Goal: Transaction & Acquisition: Register for event/course

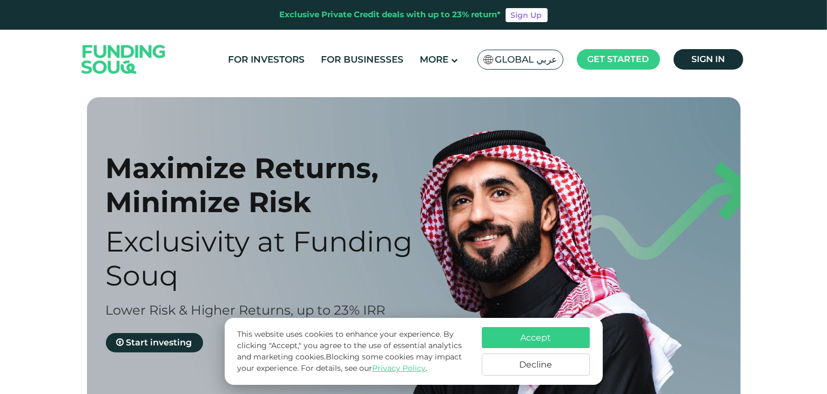
click at [553, 367] on button "Decline" at bounding box center [536, 365] width 108 height 22
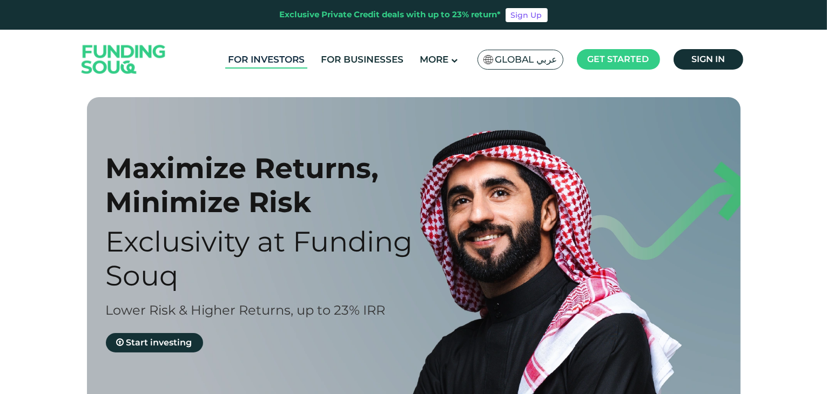
click at [283, 61] on link "For Investors" at bounding box center [266, 60] width 82 height 18
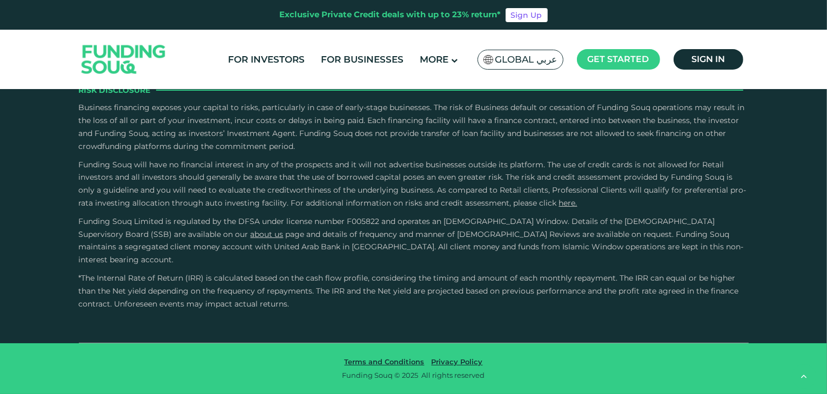
scroll to position [2917, 0]
click at [262, 61] on link "For Investors" at bounding box center [266, 60] width 82 height 18
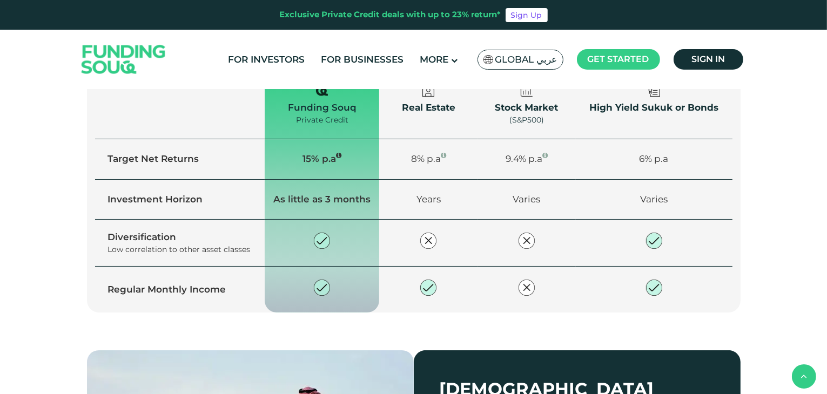
scroll to position [864, 0]
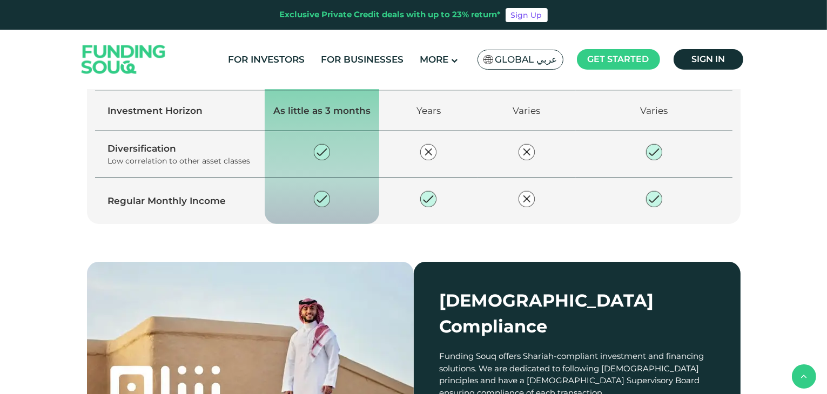
click at [204, 31] on link "Explore our opportunities" at bounding box center [177, 20] width 147 height 19
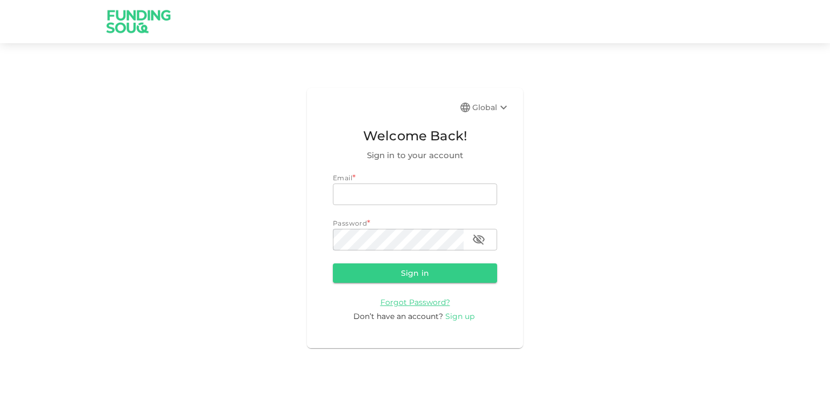
click at [452, 316] on span "Sign up" at bounding box center [459, 317] width 29 height 10
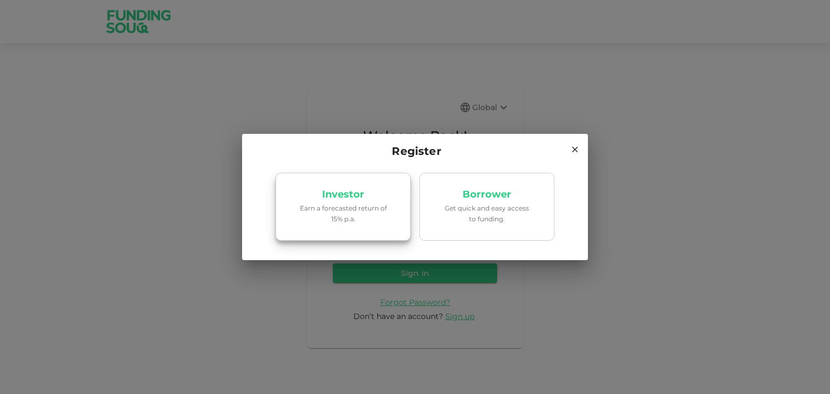
click at [351, 204] on p "Earn a forecasted return of 15% p.a." at bounding box center [343, 213] width 92 height 21
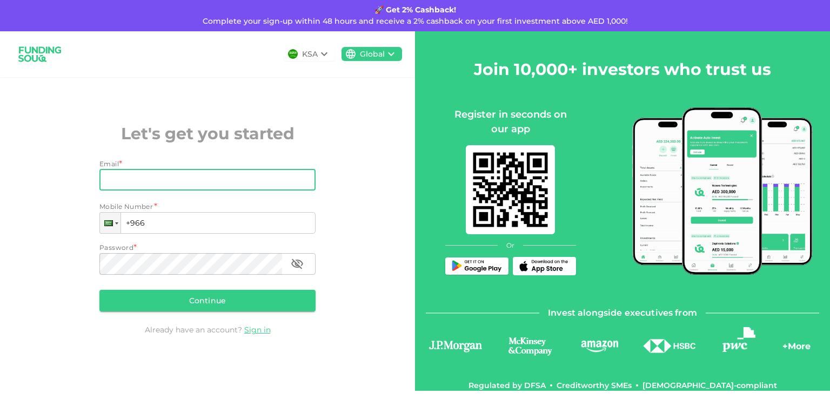
click at [177, 183] on input "Email" at bounding box center [201, 180] width 204 height 22
type input "sethikhan@hotmail.com"
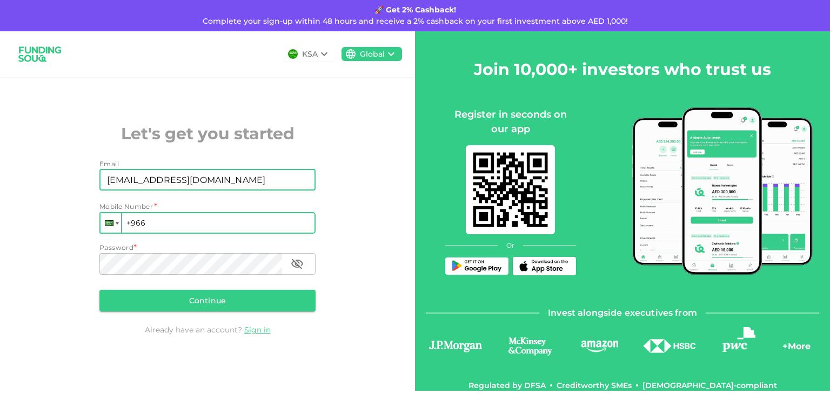
click at [113, 229] on div at bounding box center [110, 222] width 21 height 19
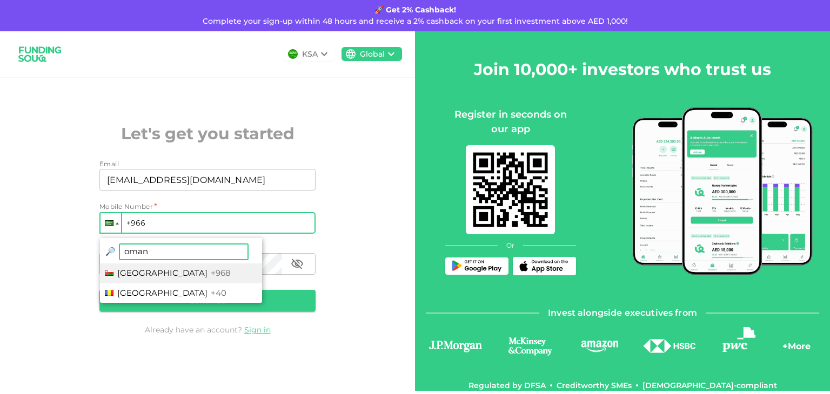
type input "oman"
click at [211, 275] on span "+968" at bounding box center [221, 273] width 20 height 10
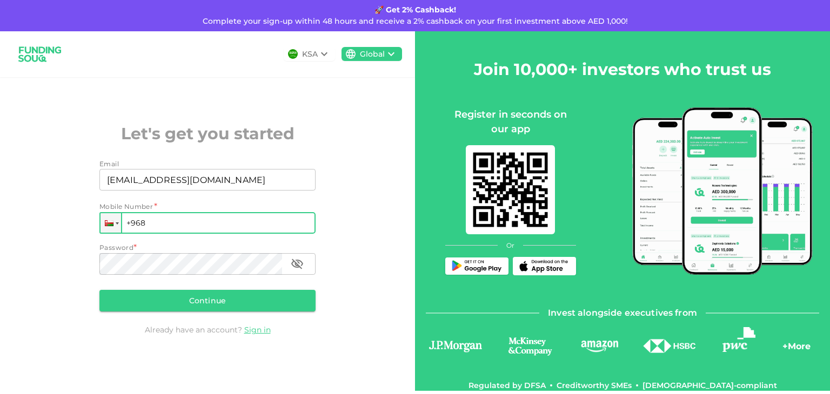
click at [171, 224] on input "+968" at bounding box center [207, 223] width 216 height 22
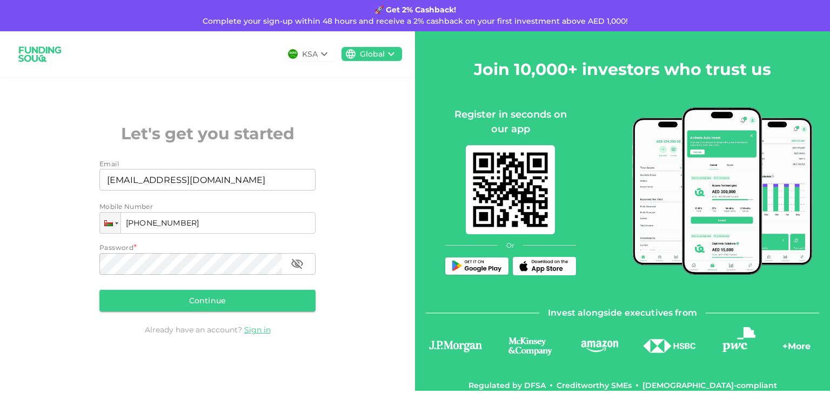
type input "+968 928 200 70"
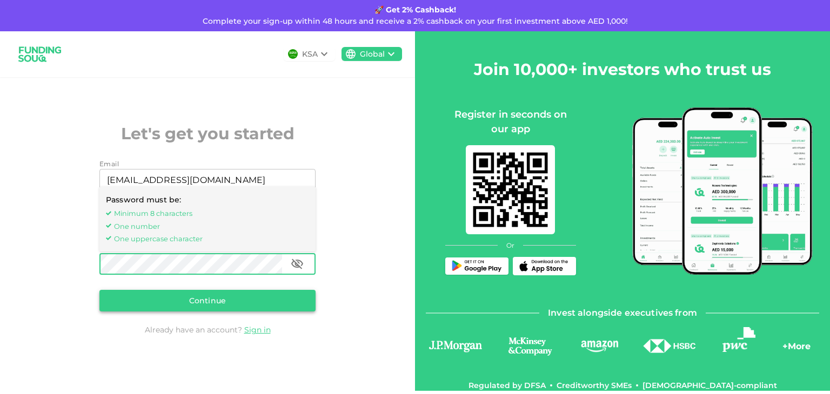
click at [222, 303] on button "Continue" at bounding box center [207, 301] width 216 height 22
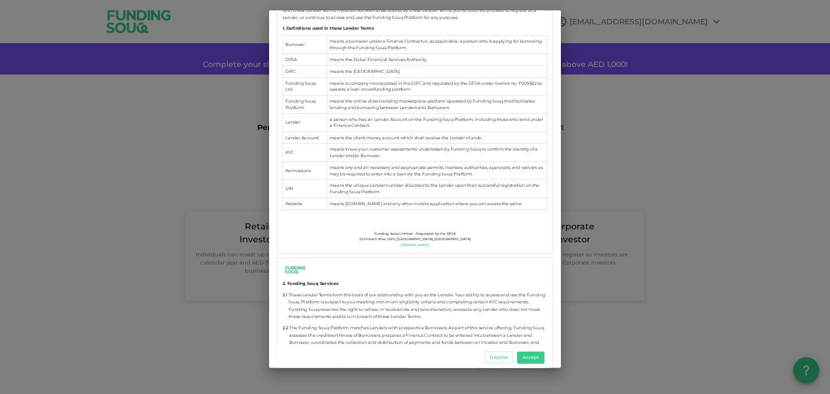
scroll to position [486, 0]
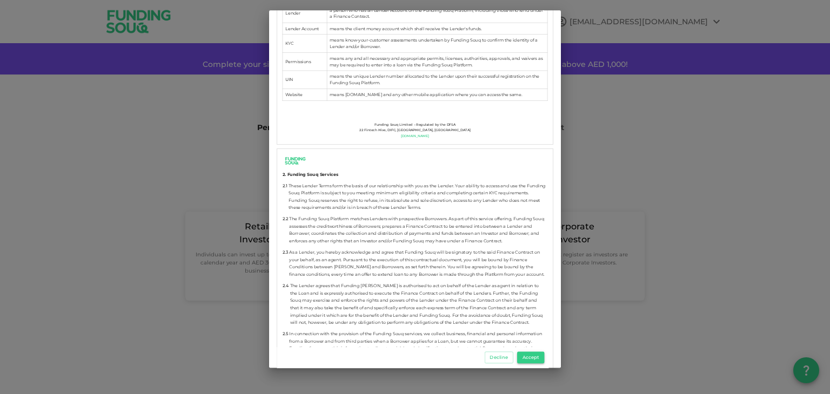
click at [539, 361] on button "Accept" at bounding box center [530, 358] width 27 height 12
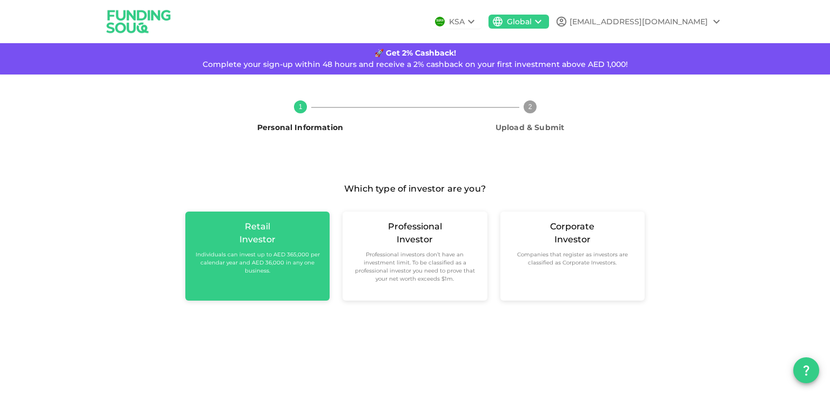
click at [272, 268] on small "Individuals can invest up to AED 365,000 per calendar year and AED 36,000 in an…" at bounding box center [257, 263] width 127 height 24
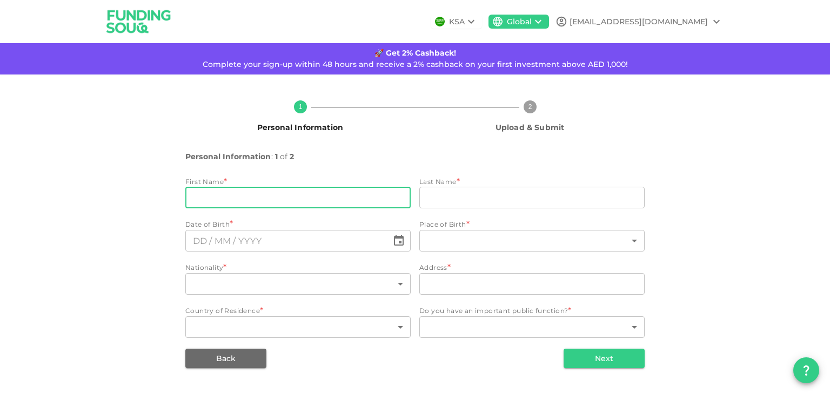
click at [296, 198] on input "firstName" at bounding box center [297, 198] width 225 height 22
type input "kamran"
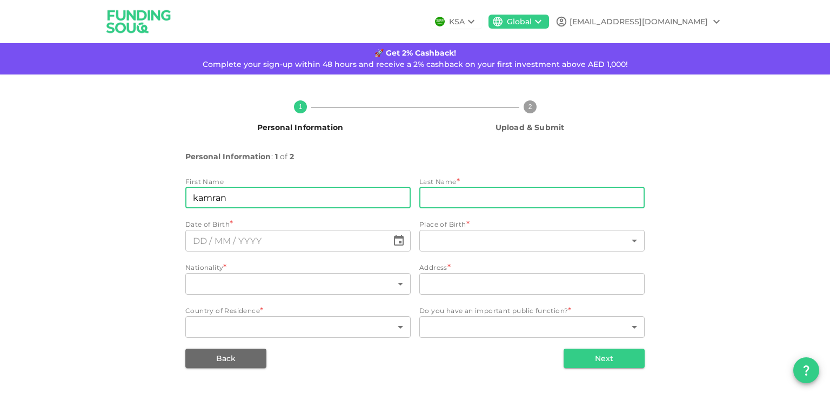
click at [442, 197] on input "lastName" at bounding box center [531, 198] width 225 height 22
type input "khan"
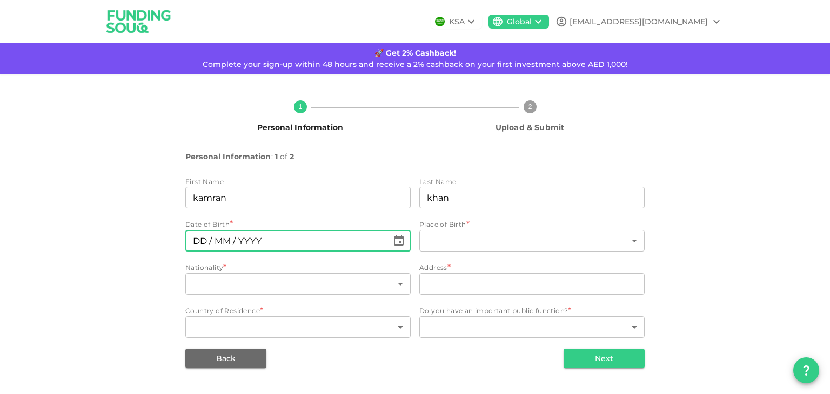
click at [329, 241] on input "⁦⁨DD⁩ / ⁨MM⁩ / ⁨YYYY⁩⁩" at bounding box center [286, 241] width 203 height 22
type input "⁦⁨21⁩ / ⁨01⁩ / ⁨1978⁩⁩"
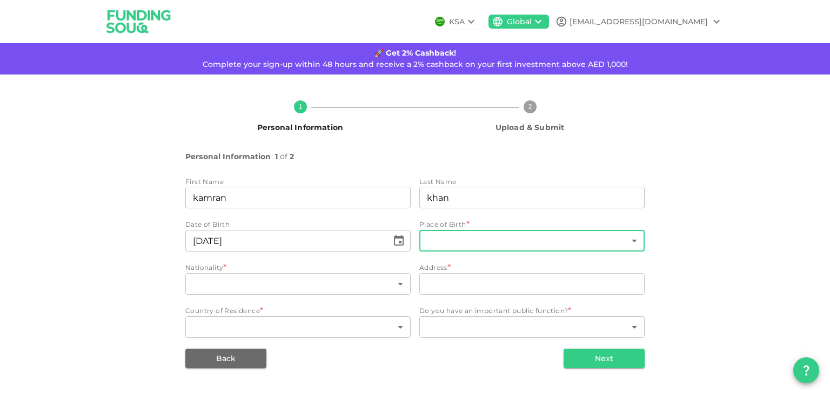
click at [460, 246] on body "KSA Global sethikhan@hotmail.com 🚀 Get 2% Cashback! Complete your sign-up withi…" at bounding box center [415, 197] width 830 height 394
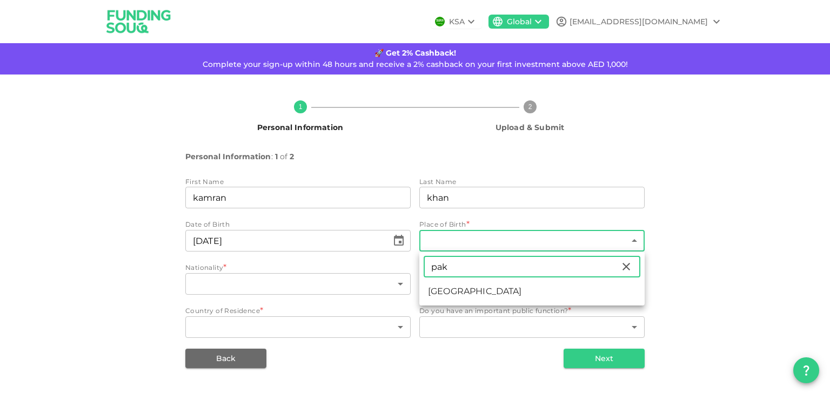
type input "pak"
click at [461, 289] on li "Pakistan" at bounding box center [531, 291] width 225 height 19
type input "149"
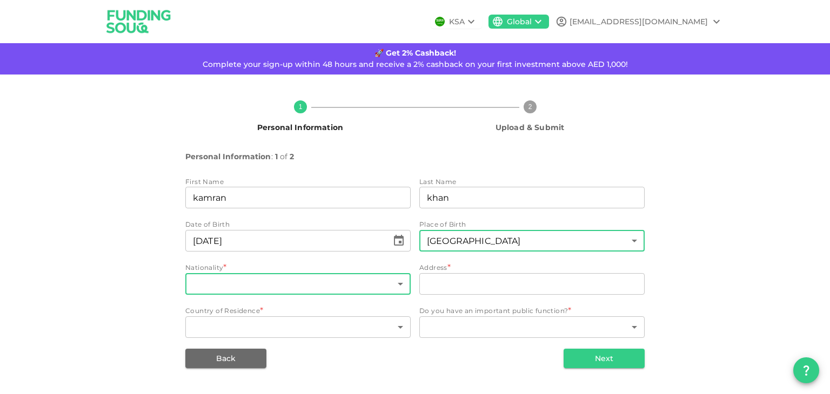
click at [372, 287] on body "KSA Global sethikhan@hotmail.com 🚀 Get 2% Cashback! Complete your sign-up withi…" at bounding box center [415, 197] width 830 height 394
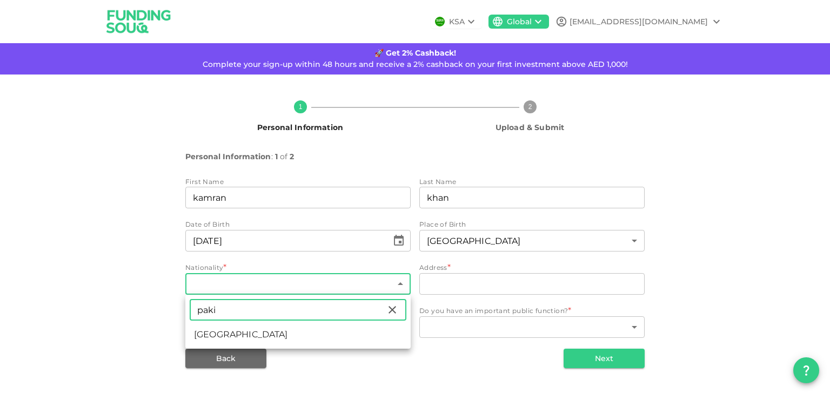
type input "paki"
click at [329, 336] on li "Pakistan" at bounding box center [297, 334] width 225 height 19
type input "149"
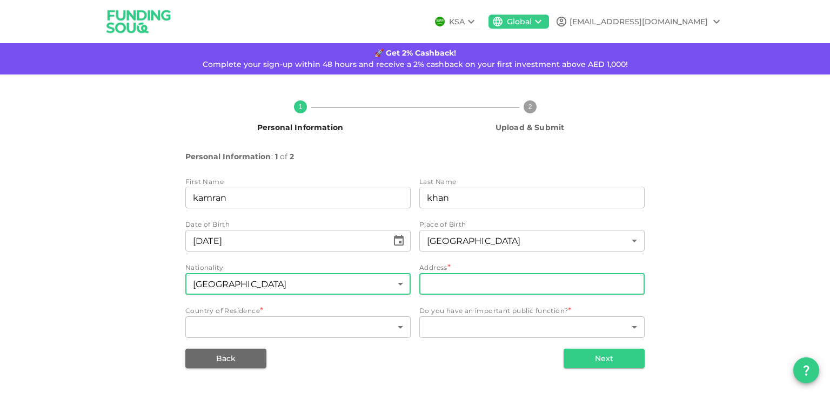
click at [458, 283] on input "address" at bounding box center [531, 284] width 225 height 22
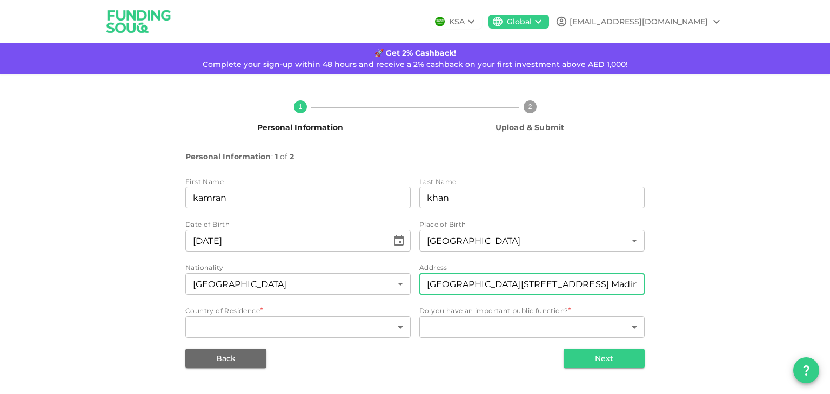
type input "Villa 5 Al Inshirah Street Madinat Al Ilam Muscat"
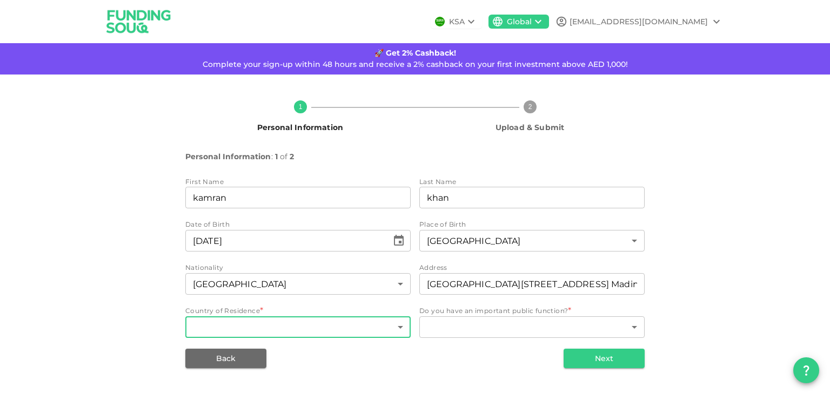
click at [359, 323] on body "KSA Global sethikhan@hotmail.com 🚀 Get 2% Cashback! Complete your sign-up withi…" at bounding box center [415, 197] width 830 height 394
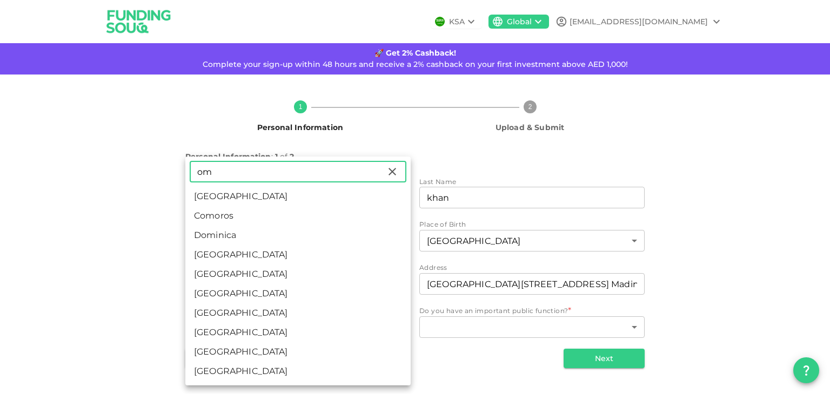
type input "om"
click at [282, 277] on li "Oman" at bounding box center [297, 274] width 225 height 19
type input "148"
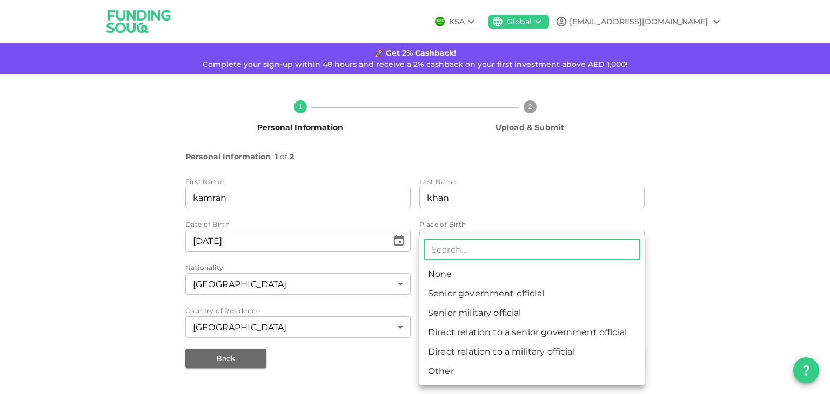
click at [525, 330] on body "KSA Global sethikhan@hotmail.com 🚀 Get 2% Cashback! Complete your sign-up withi…" at bounding box center [415, 197] width 830 height 394
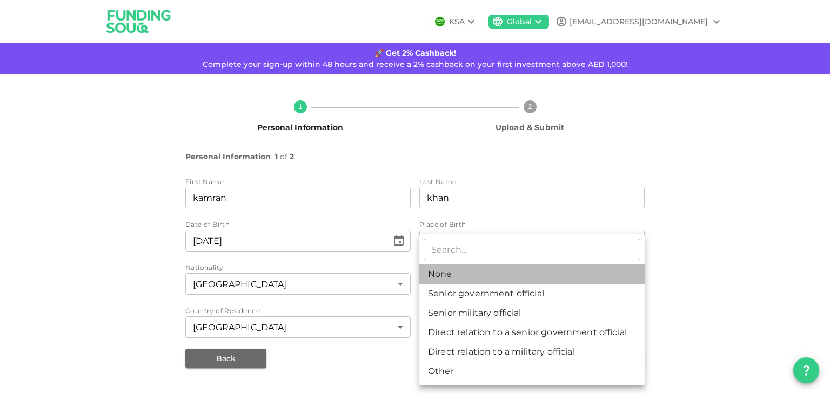
click at [467, 275] on li "None" at bounding box center [531, 274] width 225 height 19
type input "1"
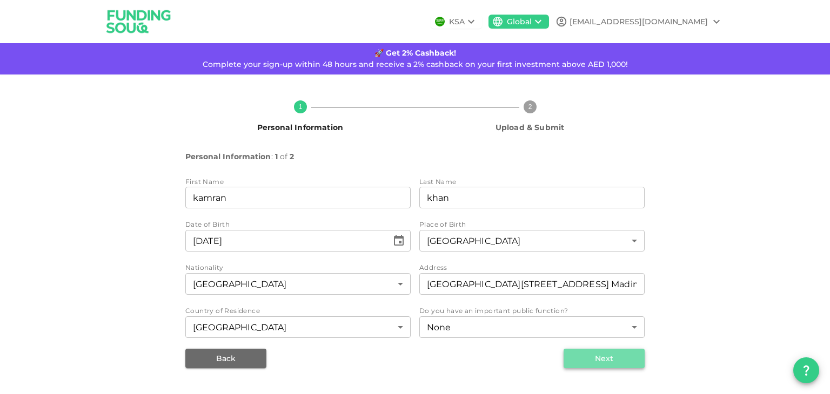
click at [618, 359] on button "Next" at bounding box center [603, 358] width 81 height 19
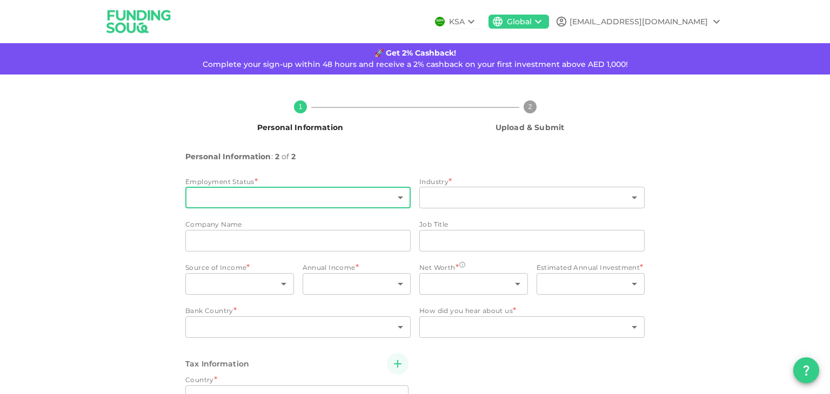
click at [399, 194] on body "KSA Global sethikhan@hotmail.com 🚀 Get 2% Cashback! Complete your sign-up withi…" at bounding box center [415, 197] width 830 height 394
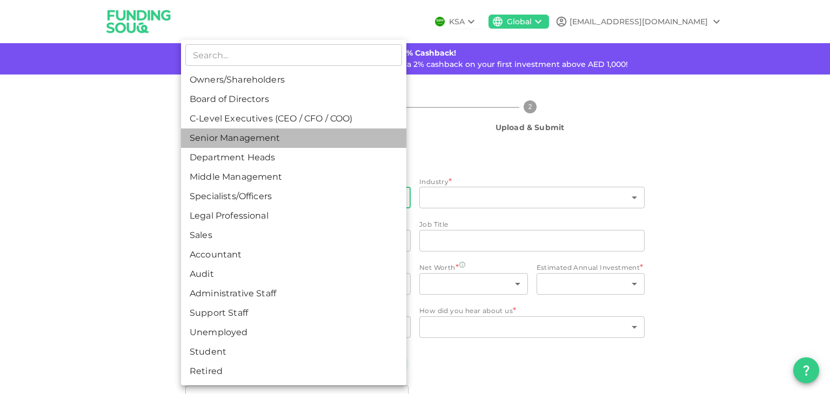
click at [290, 142] on li "Senior Management" at bounding box center [293, 138] width 225 height 19
type input "4"
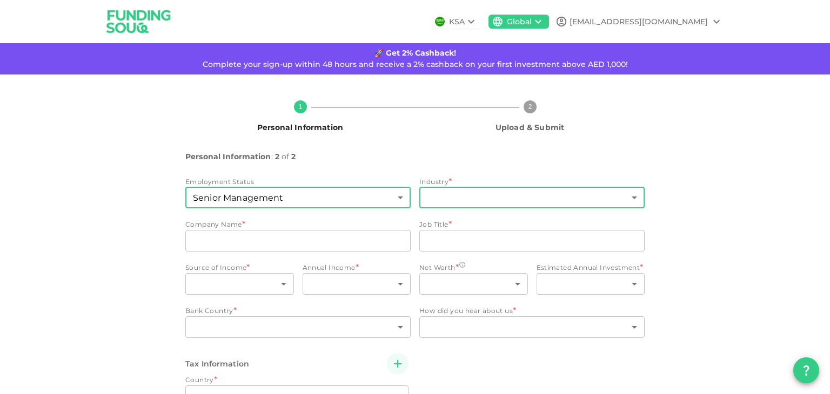
click at [476, 204] on body "KSA Global sethikhan@hotmail.com 🚀 Get 2% Cashback! Complete your sign-up withi…" at bounding box center [415, 197] width 830 height 394
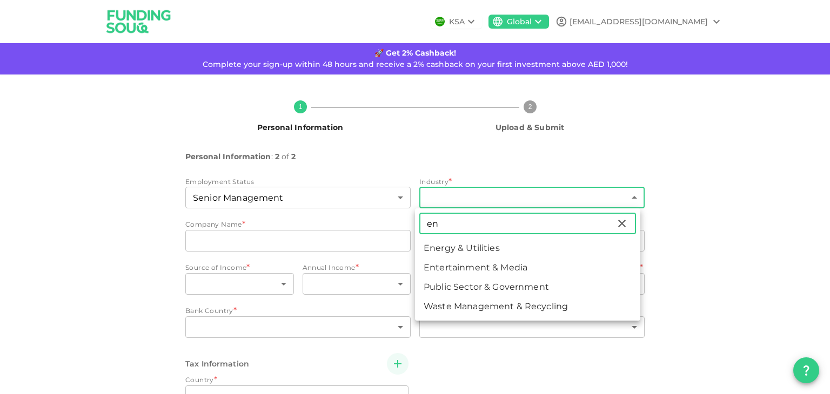
type input "e"
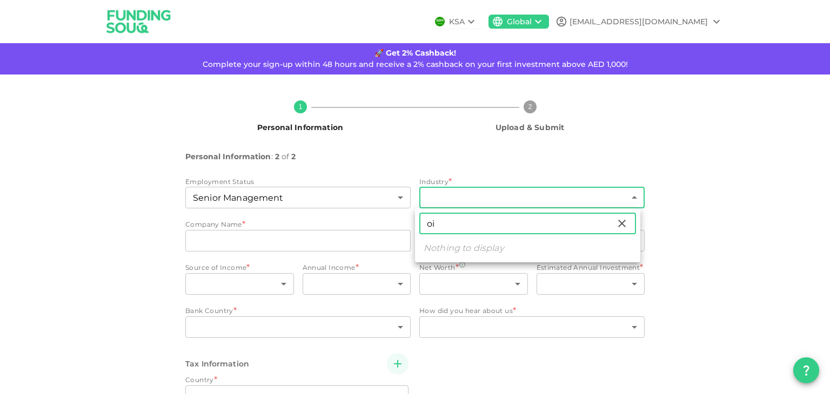
type input "o"
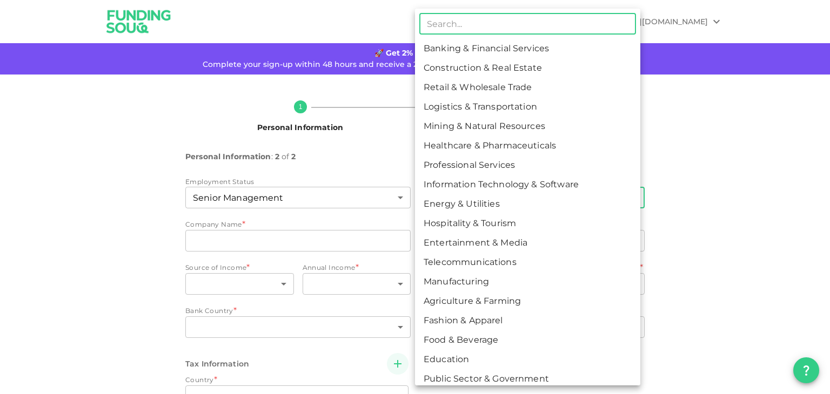
type input "r"
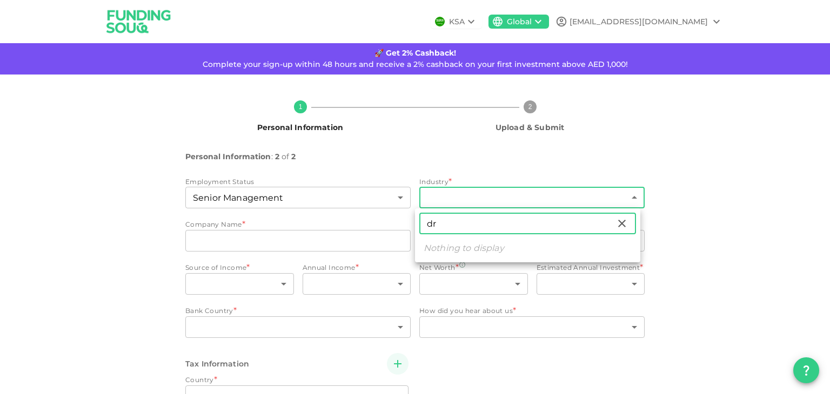
type input "d"
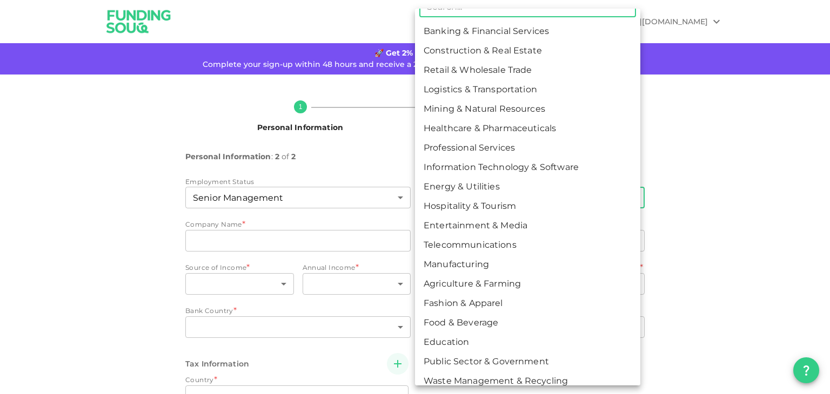
scroll to position [27, 0]
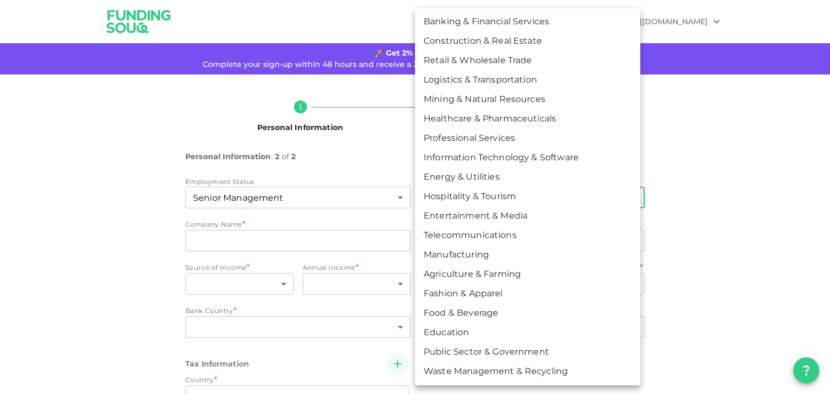
click at [488, 178] on li "Energy & Utilities" at bounding box center [527, 176] width 225 height 19
type input "9"
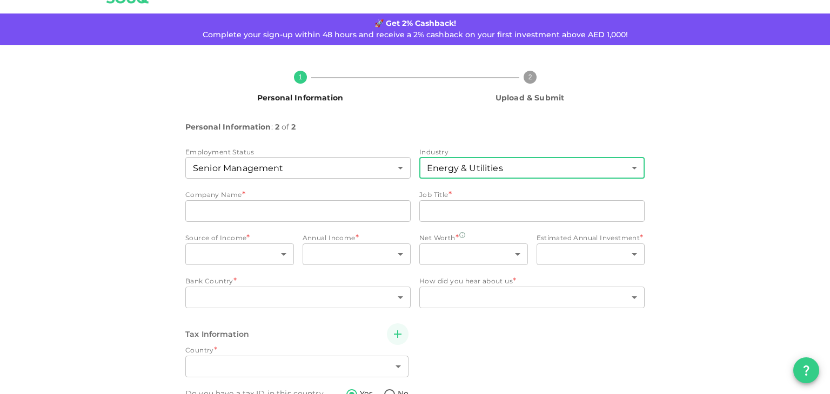
scroll to position [54, 0]
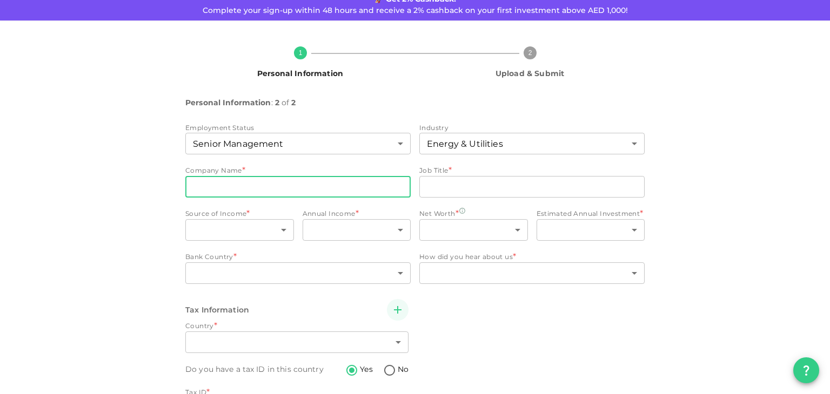
click at [333, 182] on input "companyName" at bounding box center [297, 187] width 225 height 22
type input "Mud Industries LLC"
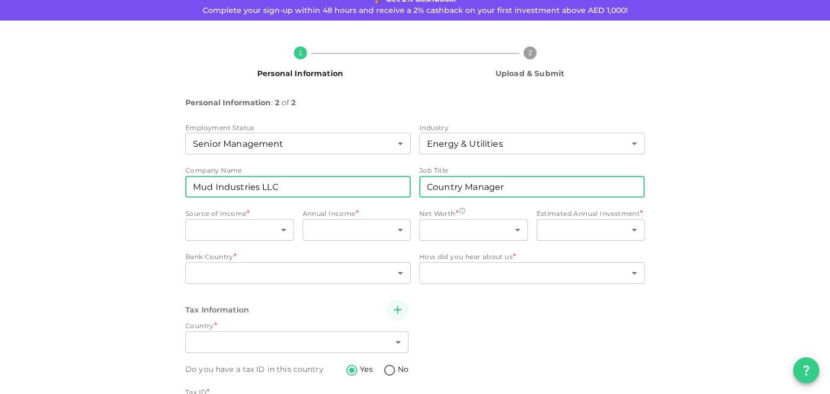
type input "Country Manager"
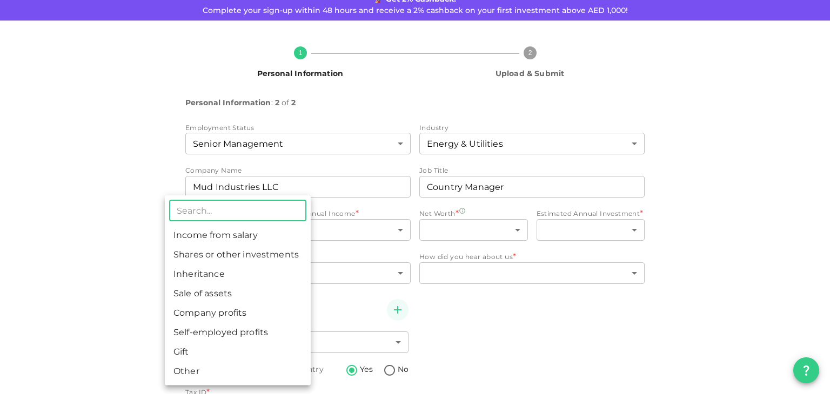
click at [279, 234] on body "KSA Global sethikhan@hotmail.com 🚀 Get 2% Cashback! Complete your sign-up withi…" at bounding box center [415, 197] width 830 height 394
click at [223, 238] on li "Income from salary" at bounding box center [238, 235] width 146 height 19
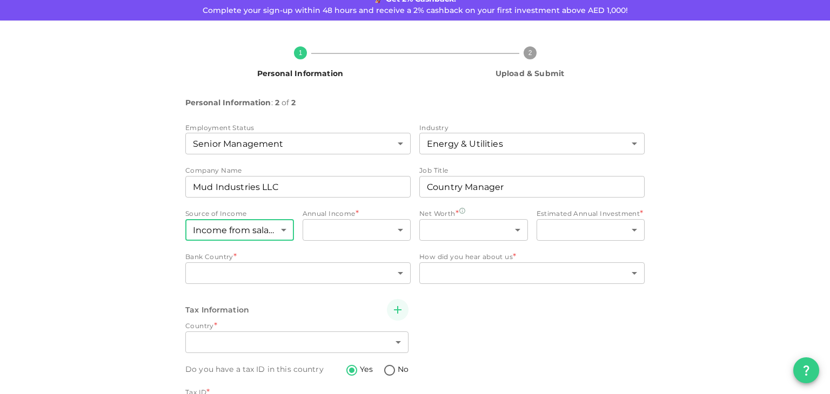
type input "1"
click at [382, 237] on body "KSA Global sethikhan@hotmail.com 🚀 Get 2% Cashback! Complete your sign-up withi…" at bounding box center [415, 197] width 830 height 394
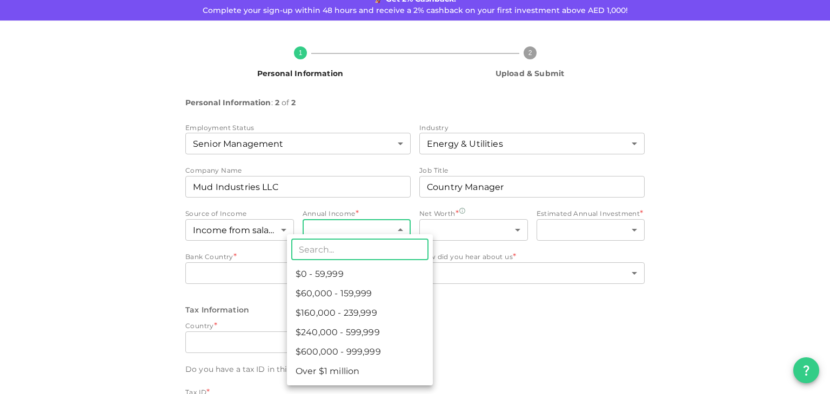
click at [348, 312] on li "$160,000 - 239,999" at bounding box center [360, 313] width 146 height 19
type input "3"
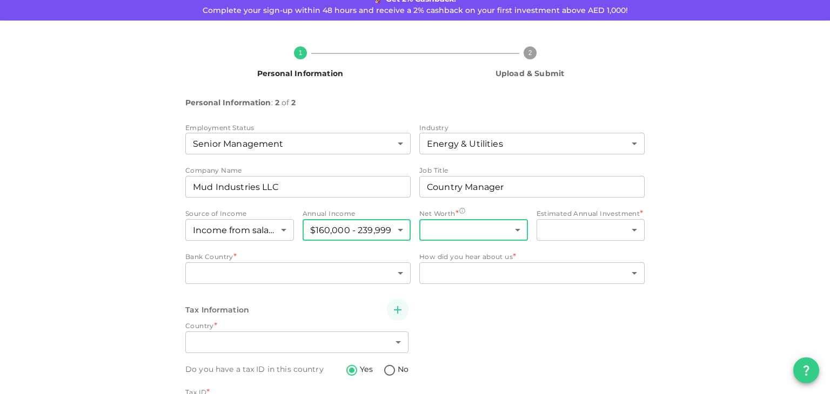
click at [510, 233] on body "KSA Global sethikhan@hotmail.com 🚀 Get 2% Cashback! Complete your sign-up withi…" at bounding box center [415, 197] width 830 height 394
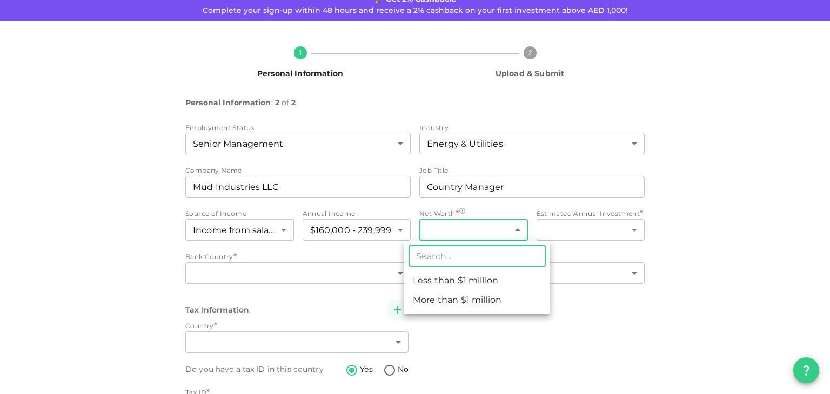
click at [462, 296] on li "More than $1 million" at bounding box center [477, 300] width 146 height 19
type input "2"
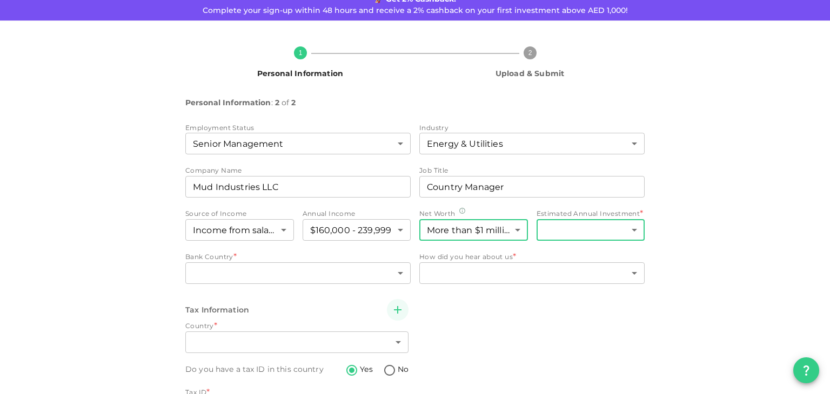
click at [631, 231] on body "KSA Global sethikhan@hotmail.com 🚀 Get 2% Cashback! Complete your sign-up withi…" at bounding box center [415, 197] width 830 height 394
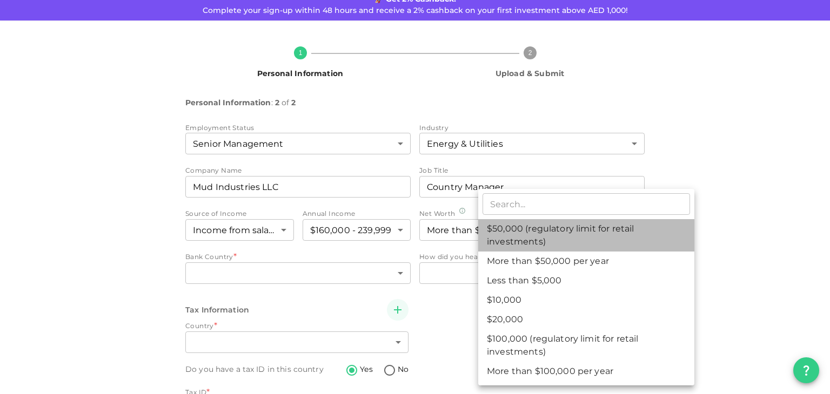
click at [563, 237] on li "$50,000 (regulatory limit for retail investments)" at bounding box center [586, 235] width 216 height 32
type input "4"
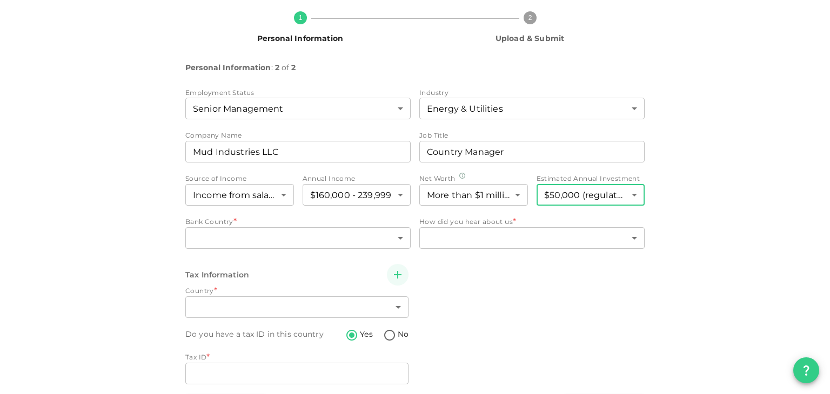
scroll to position [108, 0]
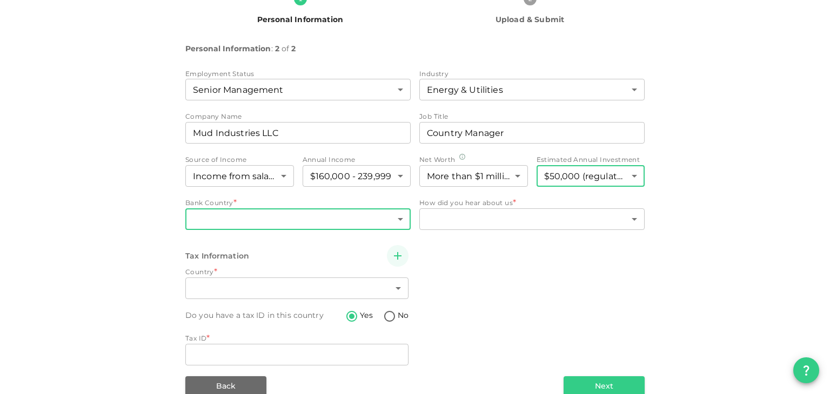
click at [394, 223] on body "KSA Global sethikhan@hotmail.com 🚀 Get 2% Cashback! Complete your sign-up withi…" at bounding box center [415, 197] width 830 height 394
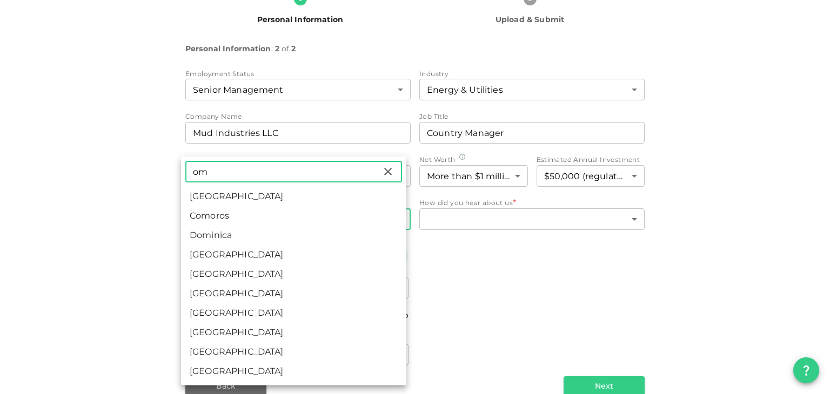
type input "om"
click at [300, 277] on li "Oman" at bounding box center [293, 274] width 225 height 19
type input "148"
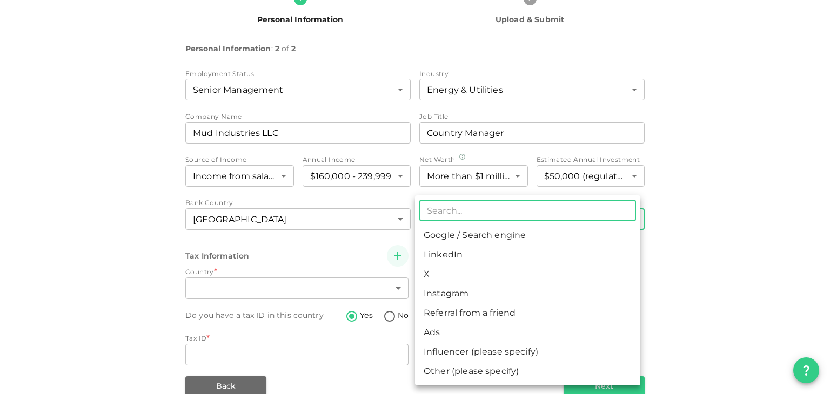
click at [525, 216] on body "KSA Global sethikhan@hotmail.com 🚀 Get 2% Cashback! Complete your sign-up withi…" at bounding box center [415, 197] width 830 height 394
click at [485, 241] on li "Google / Search engine" at bounding box center [527, 235] width 225 height 19
type input "1"
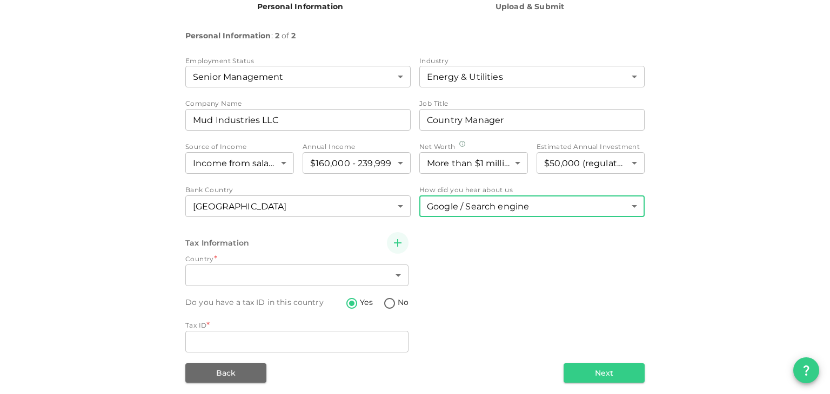
scroll to position [127, 0]
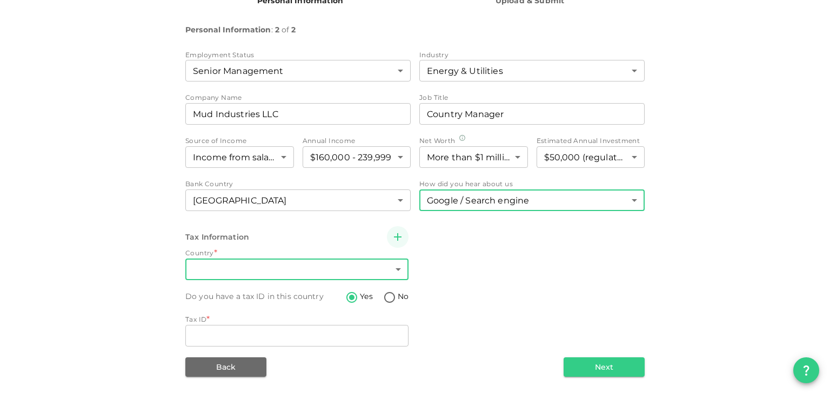
click at [391, 271] on body "KSA Global sethikhan@hotmail.com 🚀 Get 2% Cashback! Complete your sign-up withi…" at bounding box center [415, 197] width 830 height 394
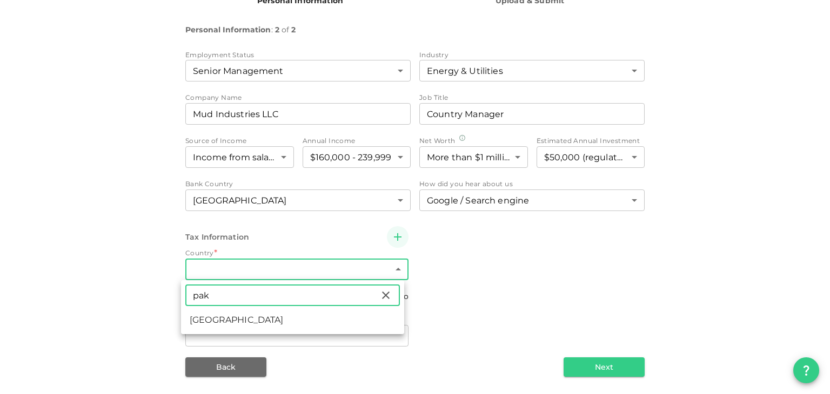
type input "pak"
click at [246, 321] on li "Pakistan" at bounding box center [292, 320] width 223 height 19
type input "149"
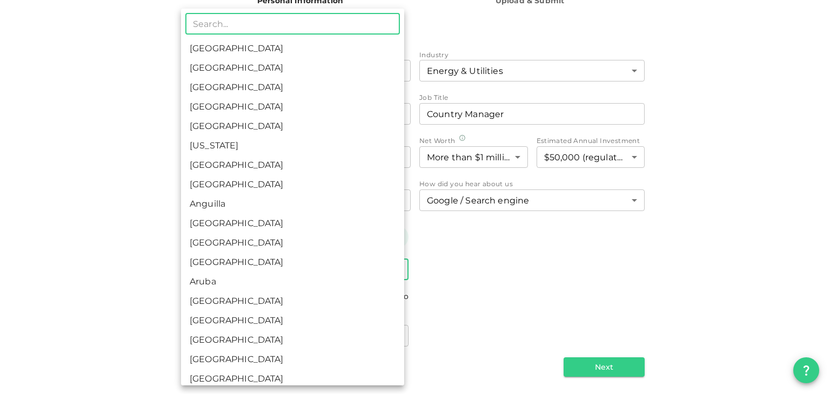
click at [388, 271] on body "KSA Global sethikhan@hotmail.com 🚀 Get 2% Cashback! Complete your sign-up withi…" at bounding box center [415, 197] width 830 height 394
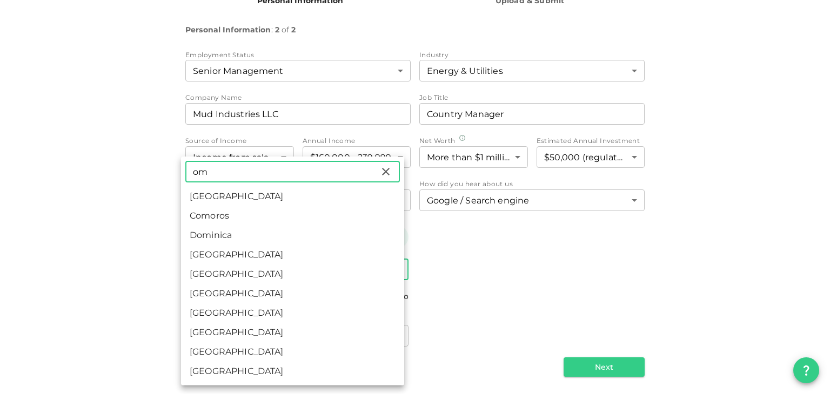
type input "om"
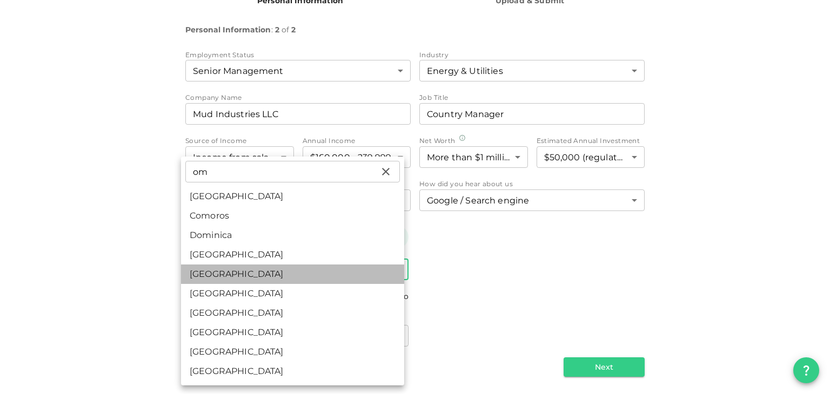
click at [346, 277] on li "Oman" at bounding box center [292, 274] width 223 height 19
type input "148"
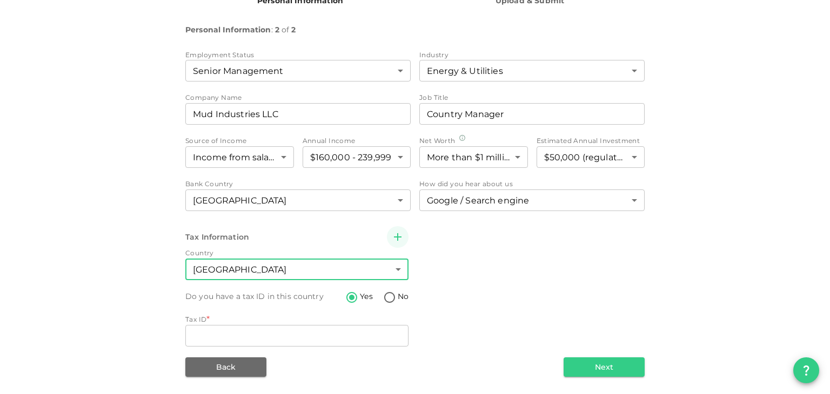
click at [383, 297] on input "No" at bounding box center [389, 298] width 16 height 15
radio input "true"
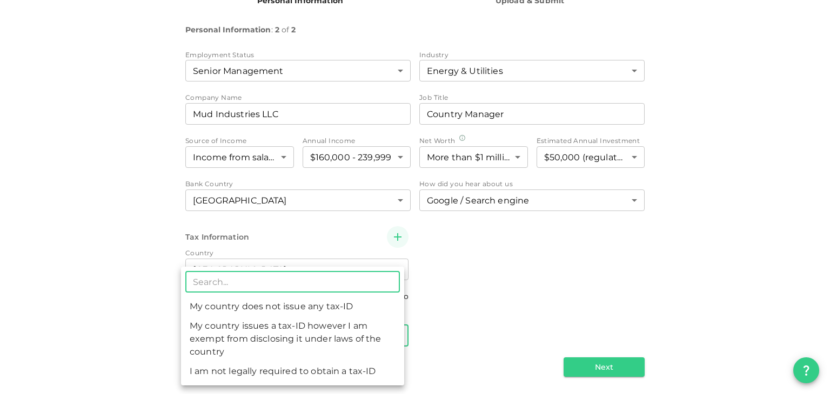
click at [395, 337] on body "KSA Global sethikhan@hotmail.com 🚀 Get 2% Cashback! Complete your sign-up withi…" at bounding box center [415, 197] width 830 height 394
click at [455, 308] on div at bounding box center [415, 197] width 830 height 394
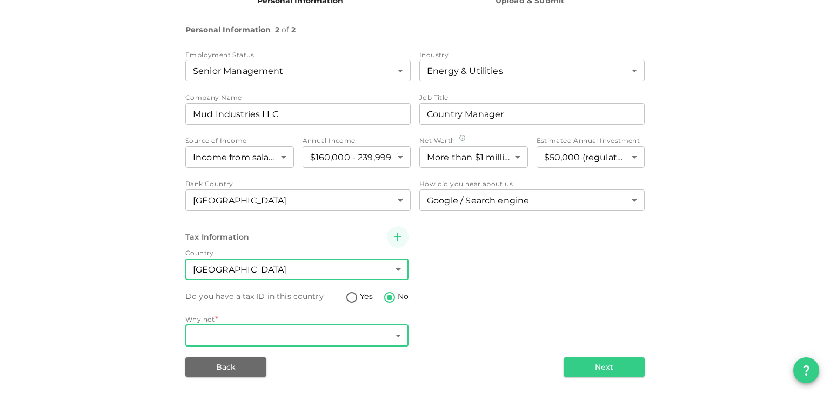
click at [395, 268] on body "KSA Global sethikhan@hotmail.com 🚀 Get 2% Cashback! Complete your sign-up withi…" at bounding box center [415, 197] width 830 height 394
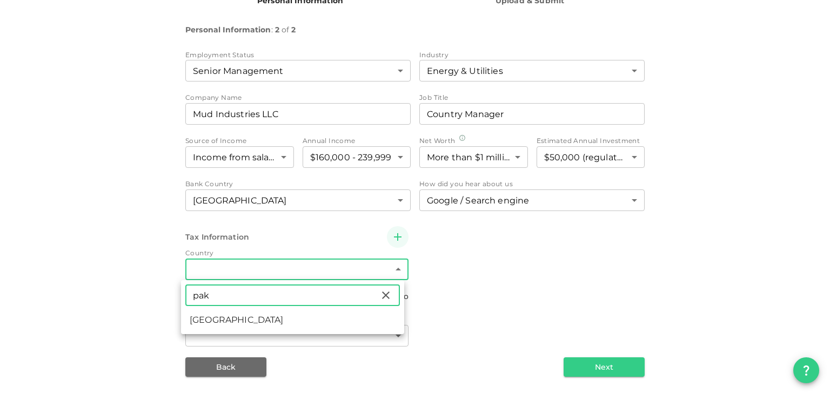
type input "pak"
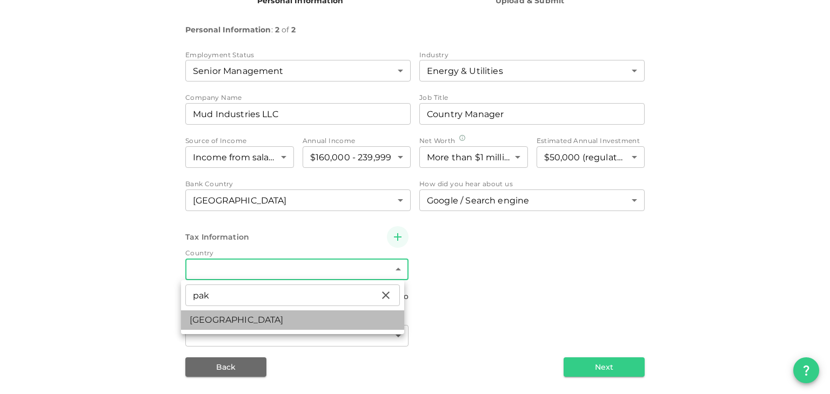
click at [258, 325] on li "Pakistan" at bounding box center [292, 320] width 223 height 19
type input "149"
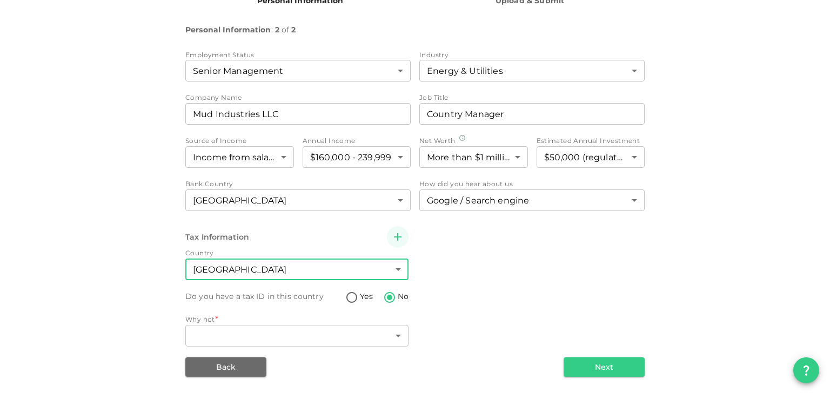
click at [346, 297] on input "Yes" at bounding box center [352, 298] width 16 height 15
radio input "true"
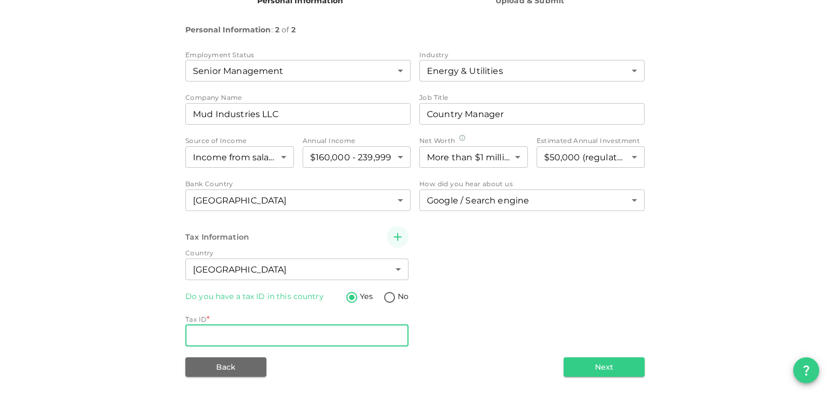
click at [233, 328] on input "Tax ID" at bounding box center [296, 336] width 223 height 22
paste input "1721419-0"
type input "1721419-0"
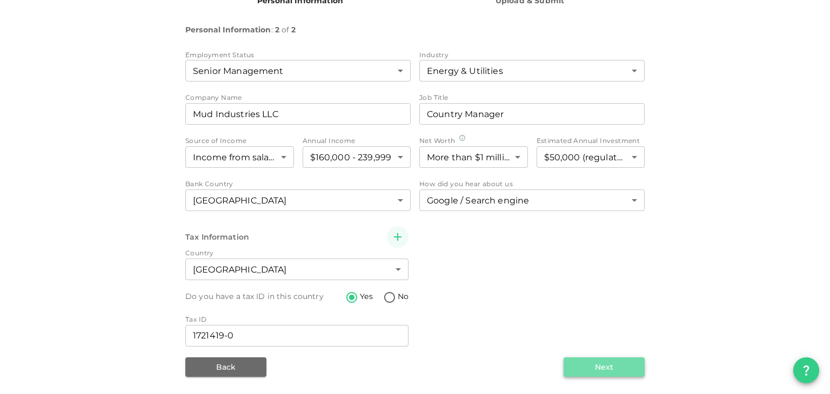
click at [598, 370] on button "Next" at bounding box center [603, 367] width 81 height 19
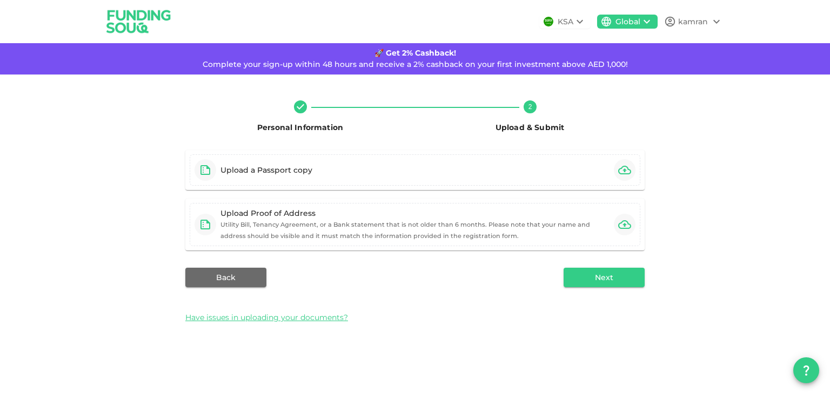
click at [579, 22] on icon at bounding box center [579, 22] width 6 height 4
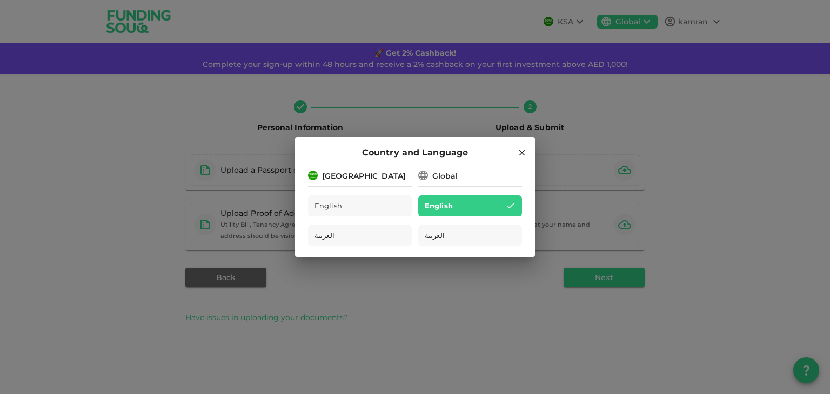
click at [738, 192] on div "Country and Language Saudi Arabia English العربية Global English العربية" at bounding box center [415, 197] width 830 height 394
